Goal: Task Accomplishment & Management: Manage account settings

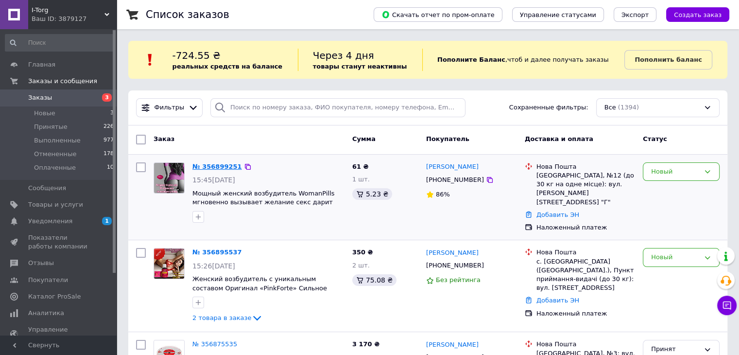
click at [201, 163] on link "№ 356899251" at bounding box center [217, 166] width 50 height 7
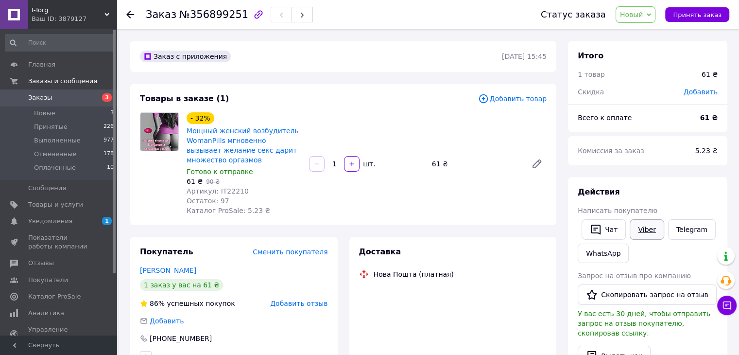
click at [639, 226] on link "Viber" at bounding box center [646, 229] width 34 height 20
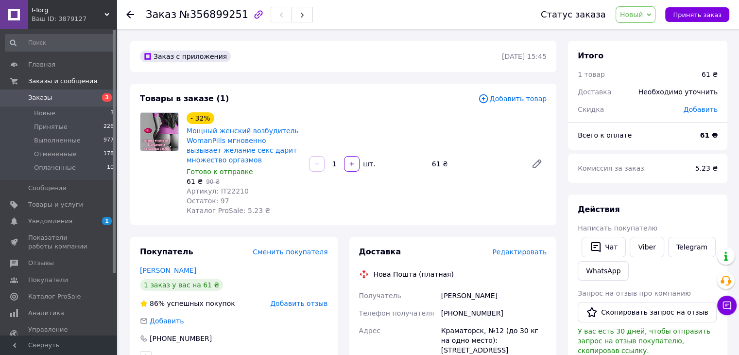
click at [48, 98] on span "Заказы" at bounding box center [40, 97] width 24 height 9
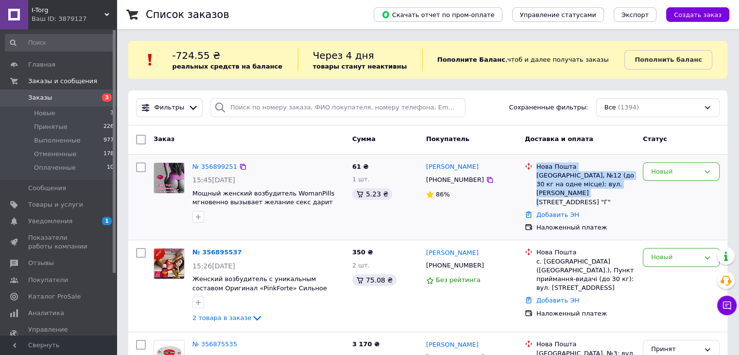
drag, startPoint x: 536, startPoint y: 166, endPoint x: 573, endPoint y: 197, distance: 47.9
click at [573, 197] on div "Нова Пошта Краматорськ, №12 (до 30 кг на одне місце): вул. [PERSON_NAME][STREET…" at bounding box center [585, 184] width 102 height 44
copy div "Нова Пошта Краматорськ, №12 (до 30 кг на одне місце): вул. [PERSON_NAME][STREET…"
click at [206, 165] on link "№ 356899251" at bounding box center [214, 166] width 45 height 7
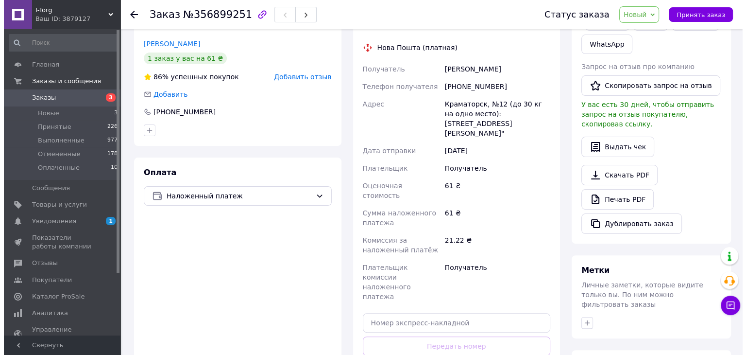
scroll to position [146, 0]
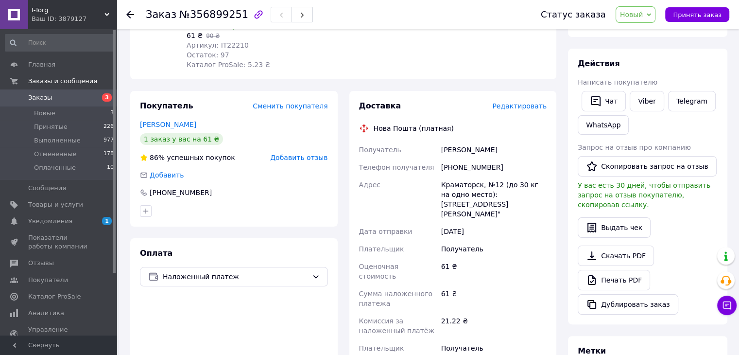
drag, startPoint x: 516, startPoint y: 116, endPoint x: 517, endPoint y: 111, distance: 5.1
click at [517, 113] on div "Доставка Редактировать Нова Пошта (платная) Получатель [PERSON_NAME] Телефон по…" at bounding box center [453, 290] width 188 height 379
click at [517, 110] on span "Редактировать" at bounding box center [519, 106] width 54 height 8
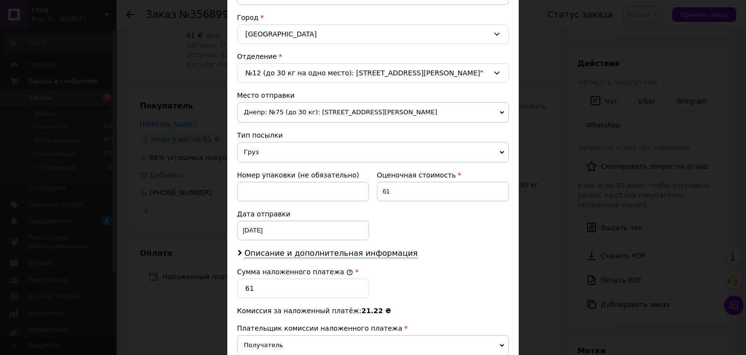
scroll to position [141, 0]
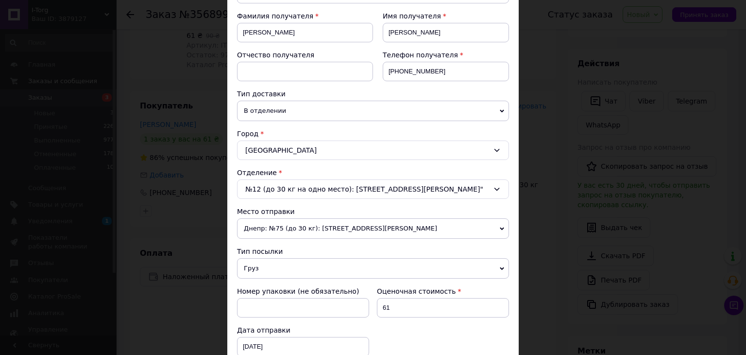
click at [287, 269] on span "Груз" at bounding box center [373, 268] width 272 height 20
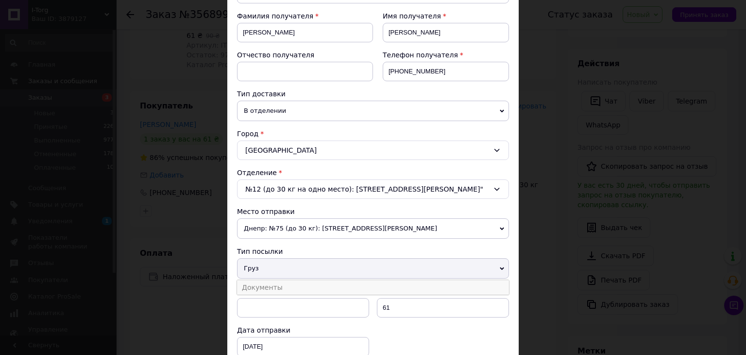
click at [287, 280] on li "Документы" at bounding box center [373, 287] width 272 height 15
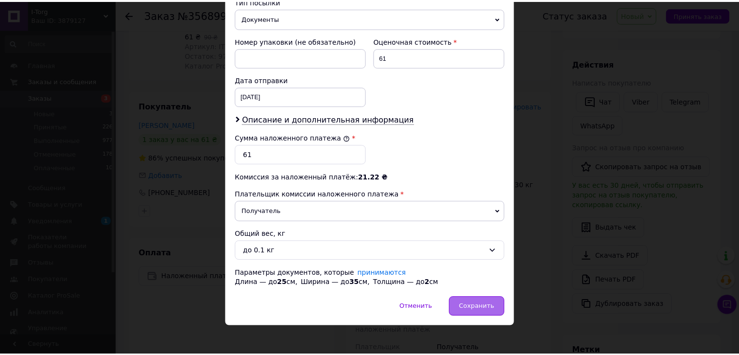
scroll to position [393, 0]
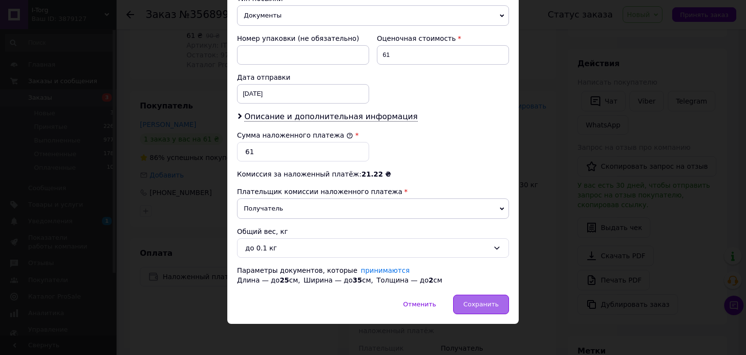
click at [478, 304] on span "Сохранить" at bounding box center [480, 303] width 35 height 7
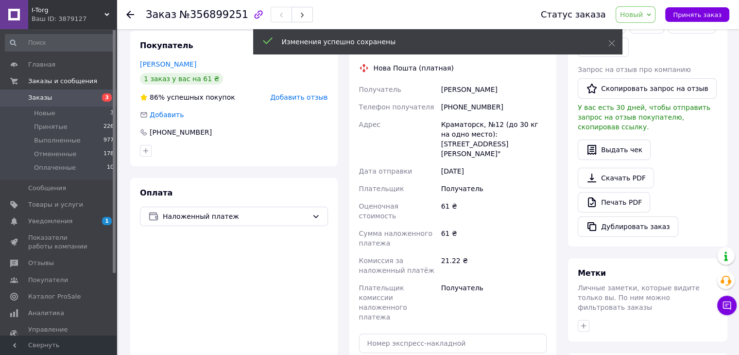
scroll to position [291, 0]
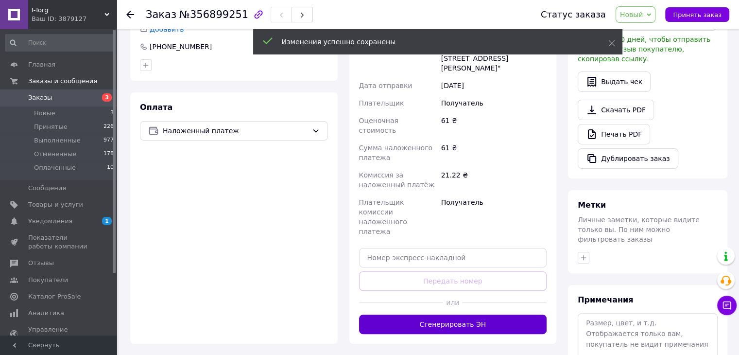
click at [456, 314] on button "Сгенерировать ЭН" at bounding box center [453, 323] width 188 height 19
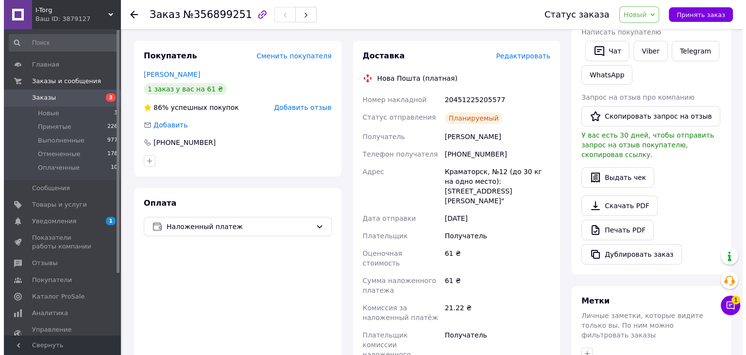
scroll to position [194, 0]
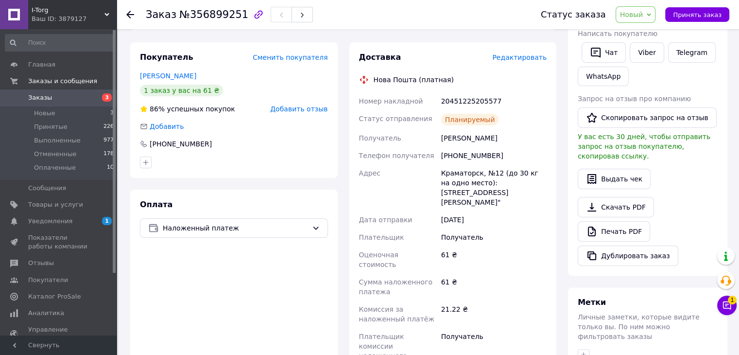
click at [526, 59] on span "Редактировать" at bounding box center [519, 57] width 54 height 8
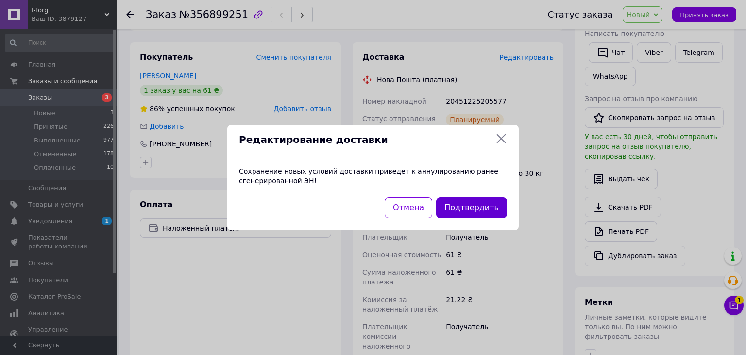
click at [481, 208] on button "Подтвердить" at bounding box center [471, 207] width 71 height 21
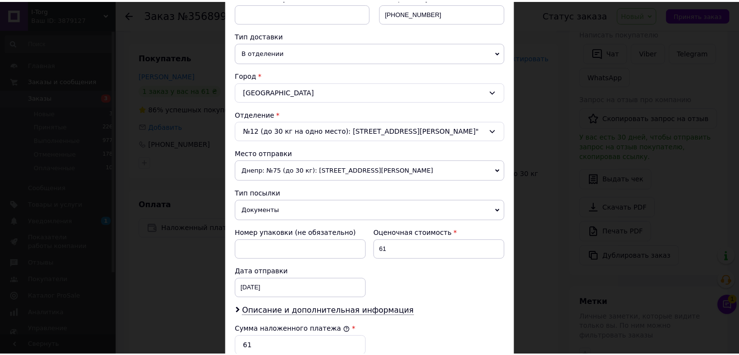
scroll to position [393, 0]
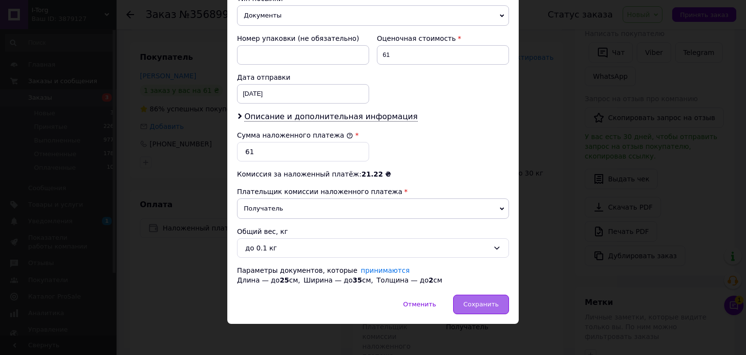
click at [499, 302] on div "Сохранить" at bounding box center [481, 303] width 56 height 19
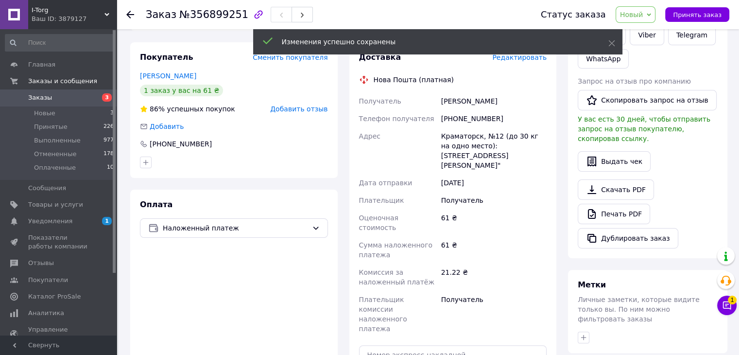
click at [734, 301] on span "1" at bounding box center [731, 299] width 9 height 9
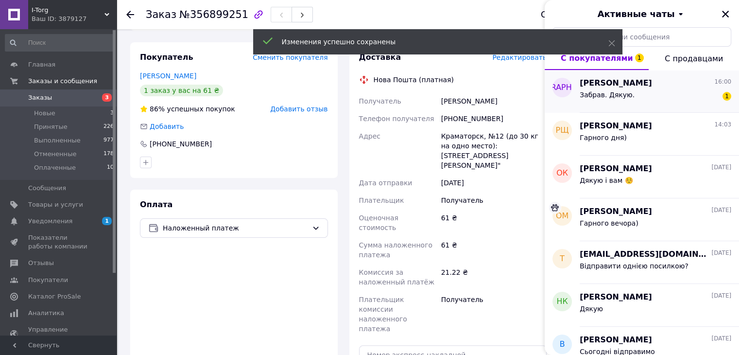
click at [669, 89] on div "Забрав. Дякую. 1" at bounding box center [655, 97] width 152 height 16
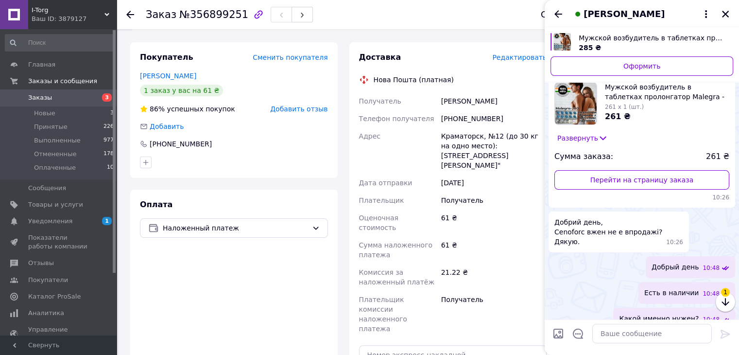
scroll to position [218, 0]
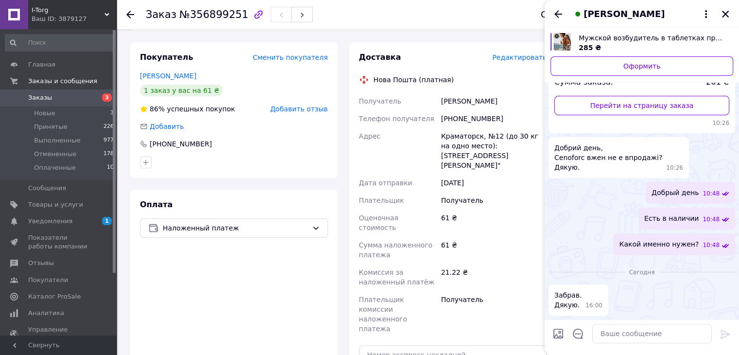
click at [634, 344] on div at bounding box center [651, 333] width 127 height 27
click at [636, 335] on textarea at bounding box center [651, 332] width 119 height 19
drag, startPoint x: 604, startPoint y: 333, endPoint x: 599, endPoint y: 331, distance: 5.2
click at [599, 331] on textarea "Немає ха що. Гарного вам дня" at bounding box center [642, 332] width 139 height 19
type textarea "Немає за що. Гарного вам дня"
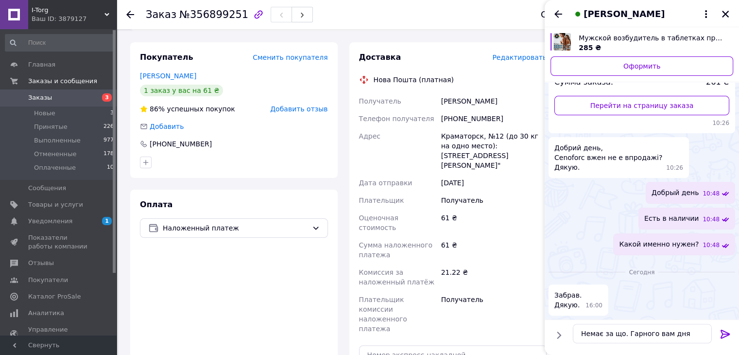
click at [726, 331] on icon at bounding box center [725, 334] width 12 height 12
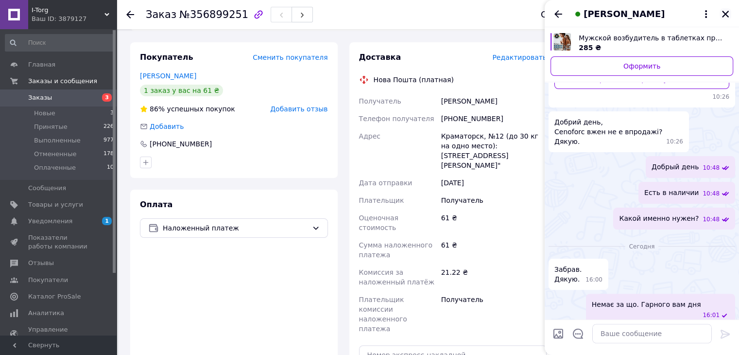
drag, startPoint x: 725, startPoint y: 14, endPoint x: 738, endPoint y: 19, distance: 14.6
click at [726, 14] on icon "Закрыть" at bounding box center [725, 14] width 7 height 7
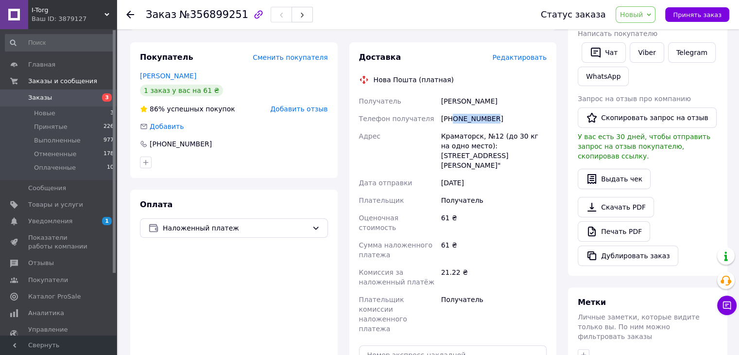
drag, startPoint x: 492, startPoint y: 117, endPoint x: 453, endPoint y: 111, distance: 39.3
click at [453, 111] on div "[PHONE_NUMBER]" at bounding box center [493, 118] width 109 height 17
copy div "0970070460"
drag, startPoint x: 493, startPoint y: 105, endPoint x: 439, endPoint y: 97, distance: 55.5
click at [439, 97] on div "[PERSON_NAME]" at bounding box center [493, 100] width 109 height 17
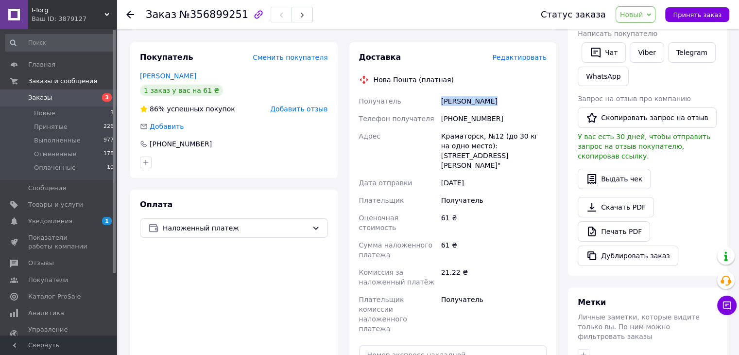
copy div "[PERSON_NAME]"
click at [464, 131] on div "Краматорск, №12 (до 30 кг на одно место): [STREET_ADDRESS][PERSON_NAME]"" at bounding box center [493, 150] width 109 height 47
copy div "[GEOGRAPHIC_DATA]"
click at [413, 345] on input "text" at bounding box center [453, 354] width 188 height 19
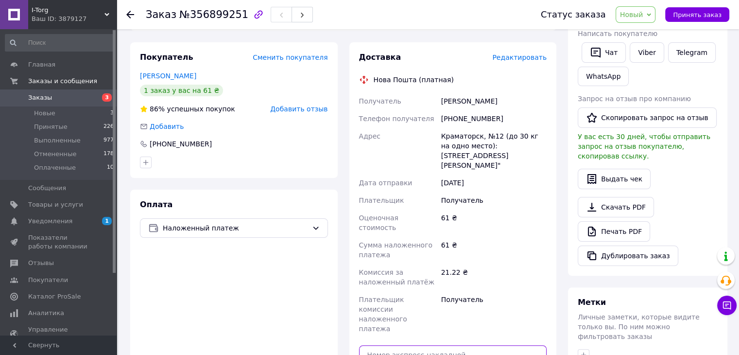
paste input "20451225210045"
type input "20451225210045"
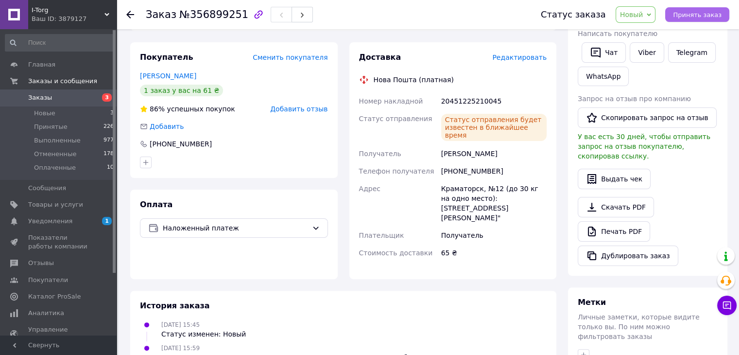
click at [719, 15] on span "Принять заказ" at bounding box center [697, 14] width 49 height 7
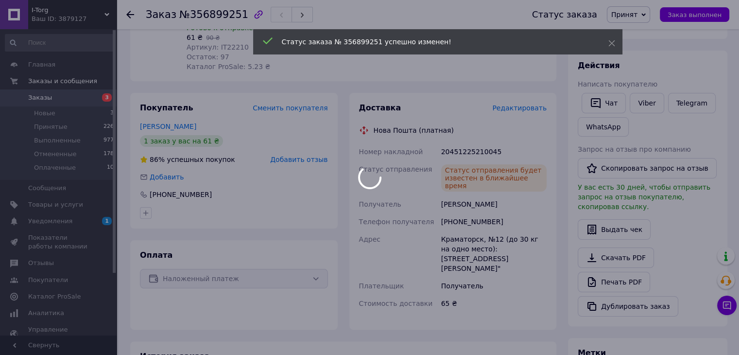
scroll to position [49, 0]
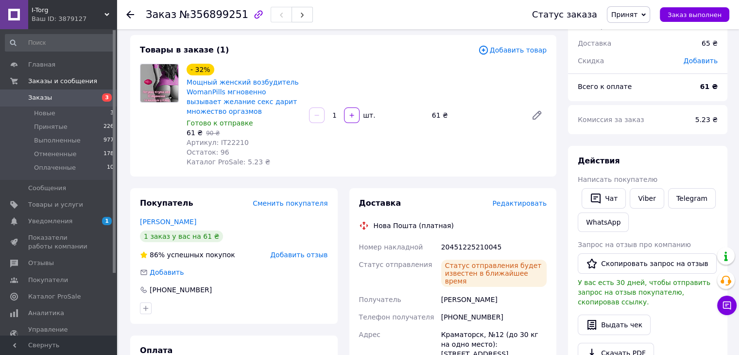
click at [57, 95] on span "Заказы" at bounding box center [59, 97] width 62 height 9
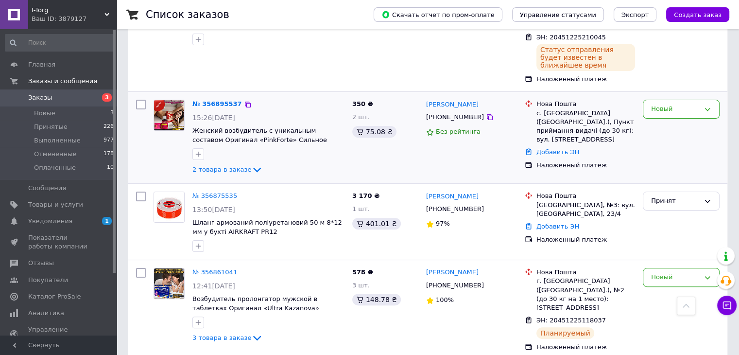
scroll to position [49, 0]
